Goal: Communication & Community: Connect with others

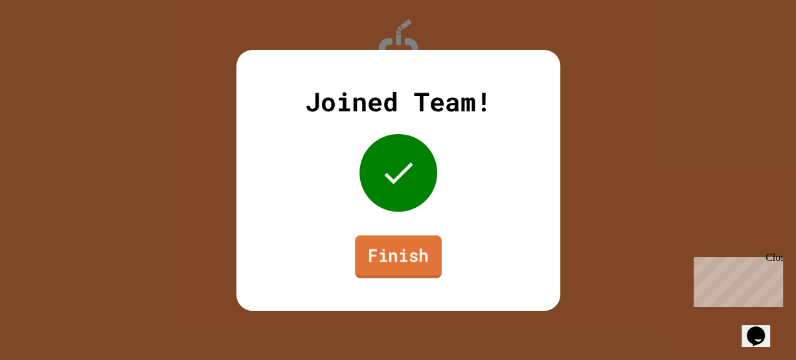
click at [393, 263] on link "Finish" at bounding box center [398, 256] width 87 height 43
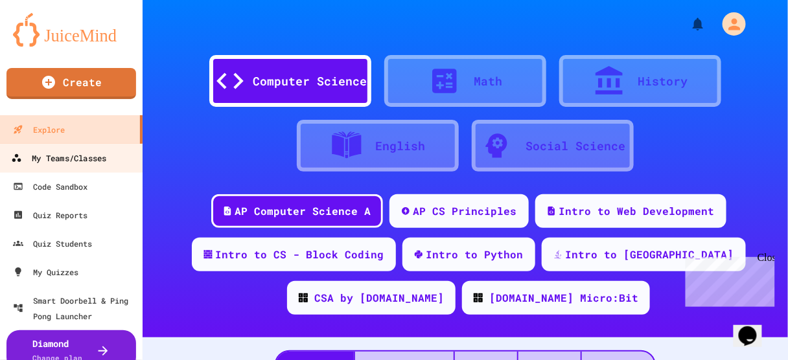
click at [57, 159] on div "My Teams/Classes" at bounding box center [58, 158] width 95 height 16
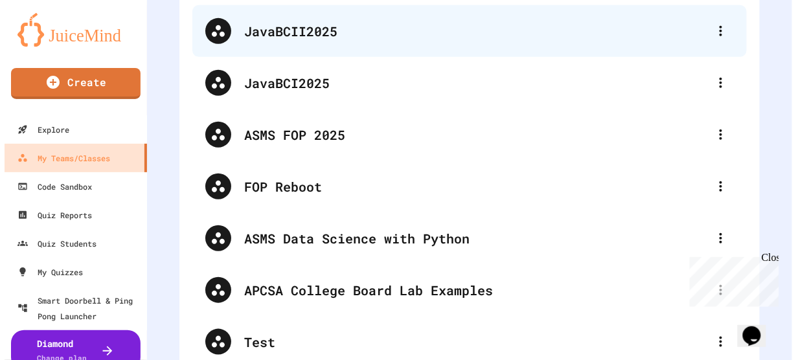
scroll to position [156, 0]
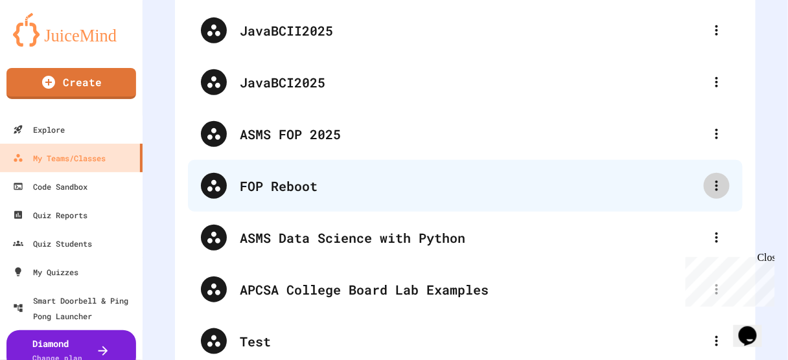
click at [712, 187] on icon at bounding box center [717, 186] width 16 height 16
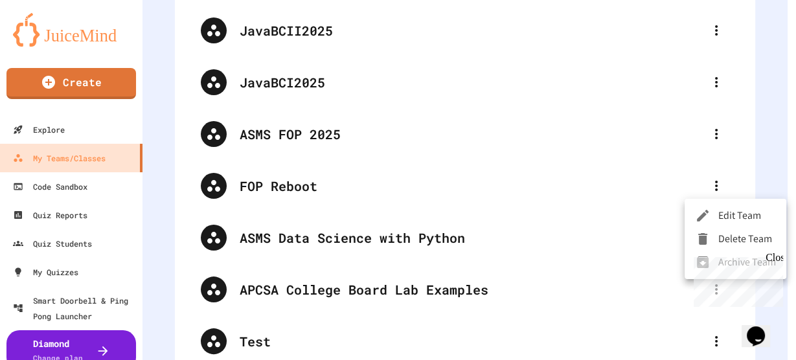
click at [725, 213] on li "Edit Team" at bounding box center [736, 215] width 102 height 23
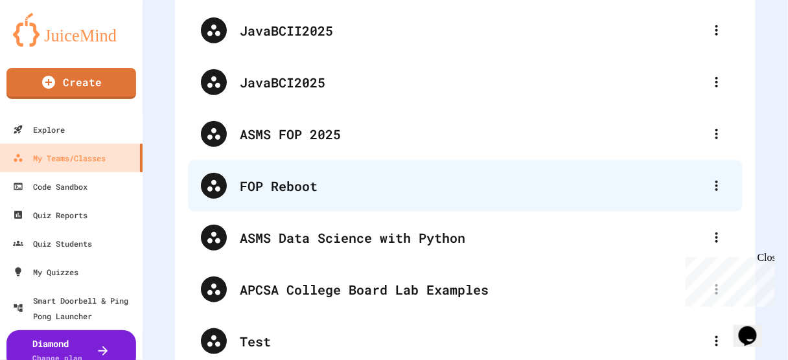
click at [279, 189] on div "FOP Reboot" at bounding box center [472, 185] width 464 height 19
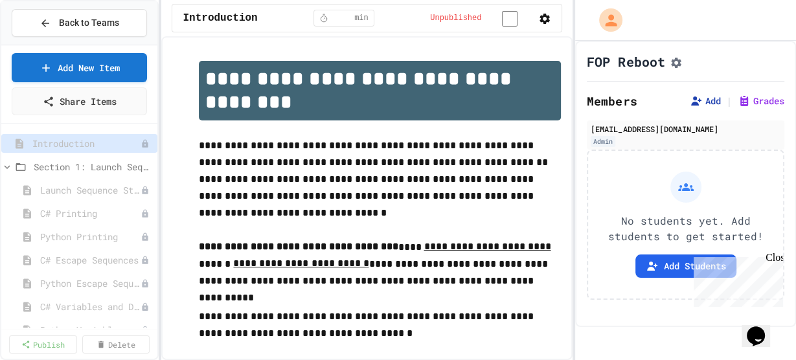
click at [695, 106] on button "Add" at bounding box center [705, 101] width 31 height 13
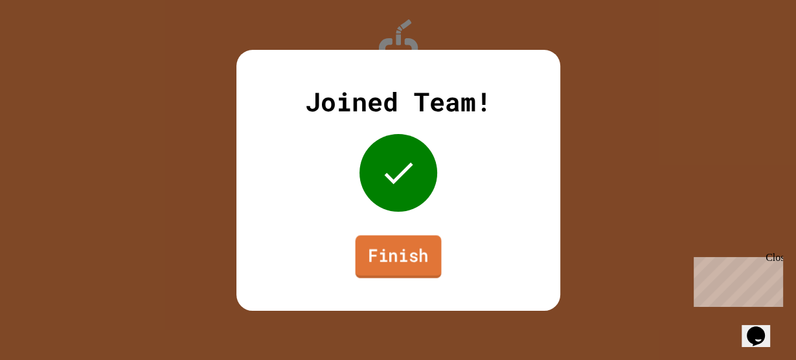
click at [403, 264] on link "Finish" at bounding box center [398, 256] width 86 height 43
